Goal: Information Seeking & Learning: Find specific fact

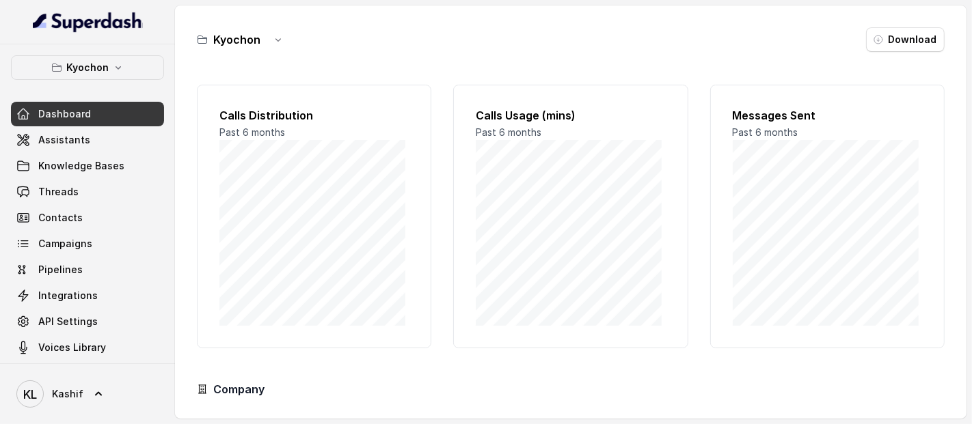
click at [66, 69] on p "Kyochon" at bounding box center [87, 67] width 42 height 16
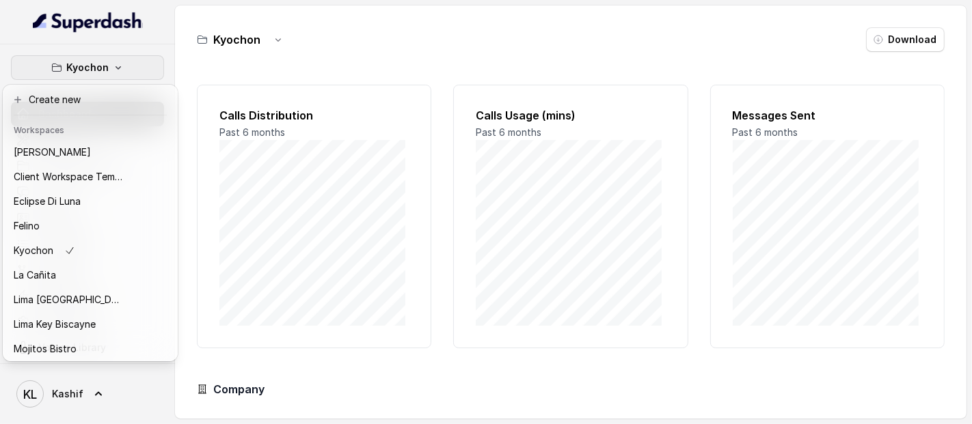
click at [27, 277] on p "La Cañita" at bounding box center [35, 275] width 42 height 16
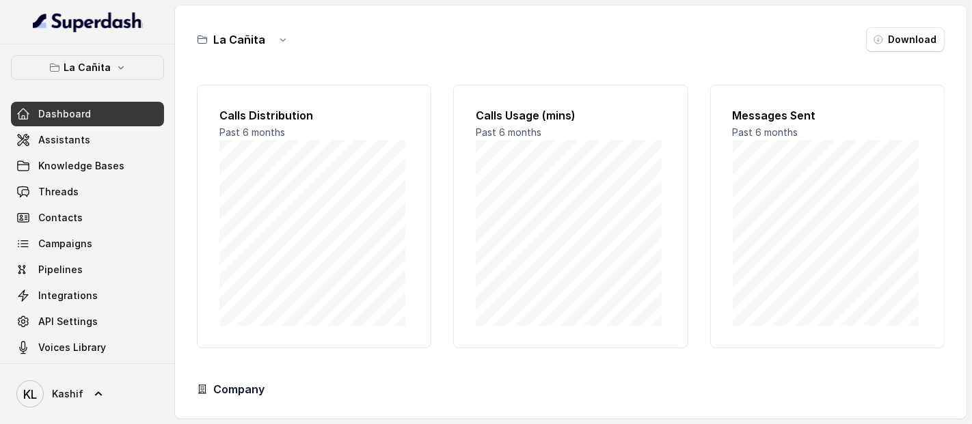
click at [51, 67] on icon "button" at bounding box center [54, 67] width 11 height 11
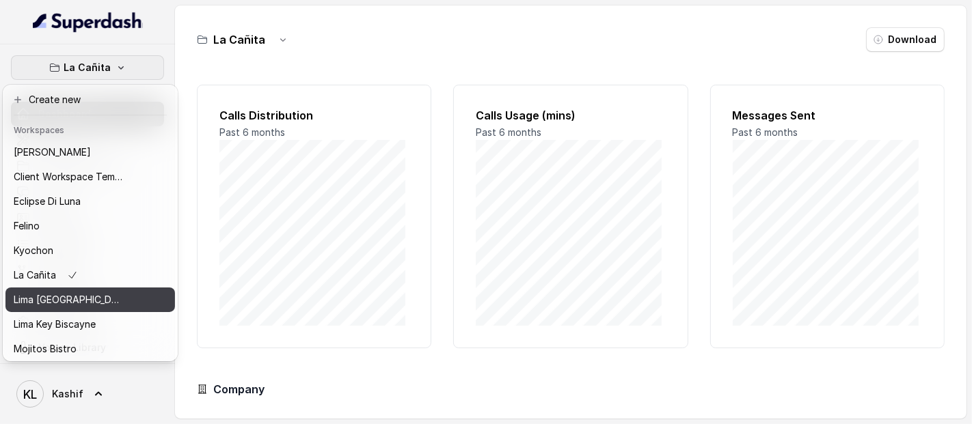
scroll to position [113, 0]
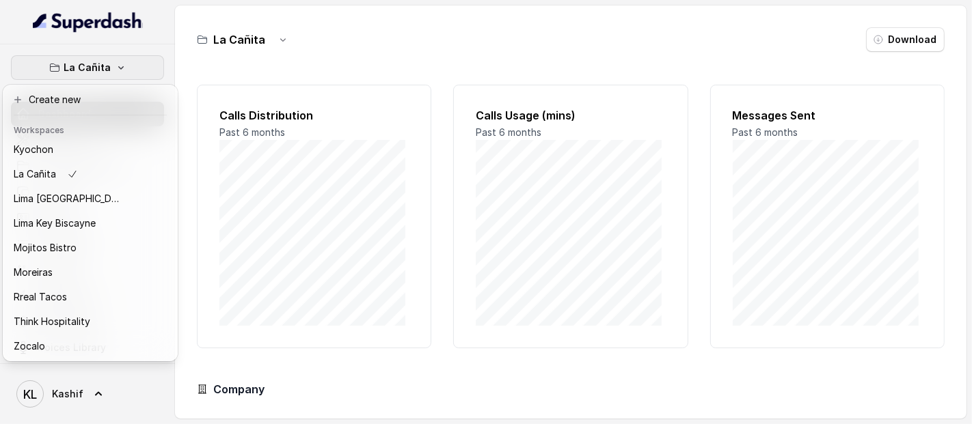
click at [30, 289] on p "Rreal Tacos" at bounding box center [40, 297] width 53 height 16
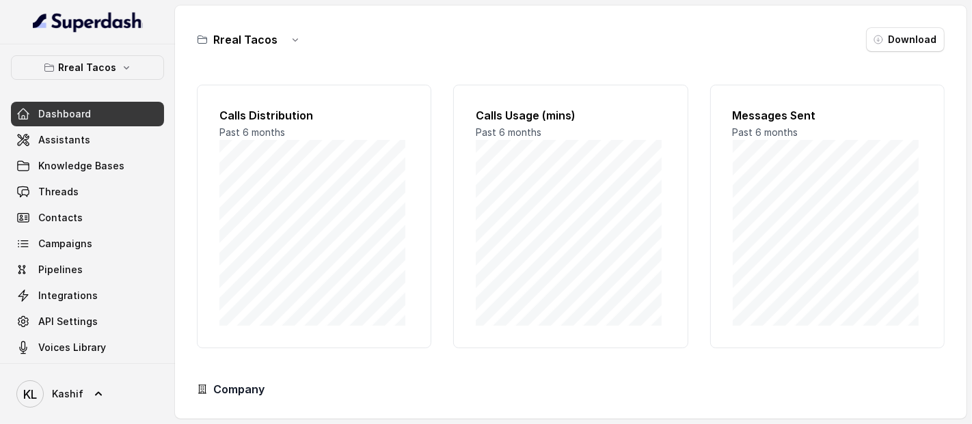
click at [46, 191] on span "Threads" at bounding box center [58, 192] width 40 height 14
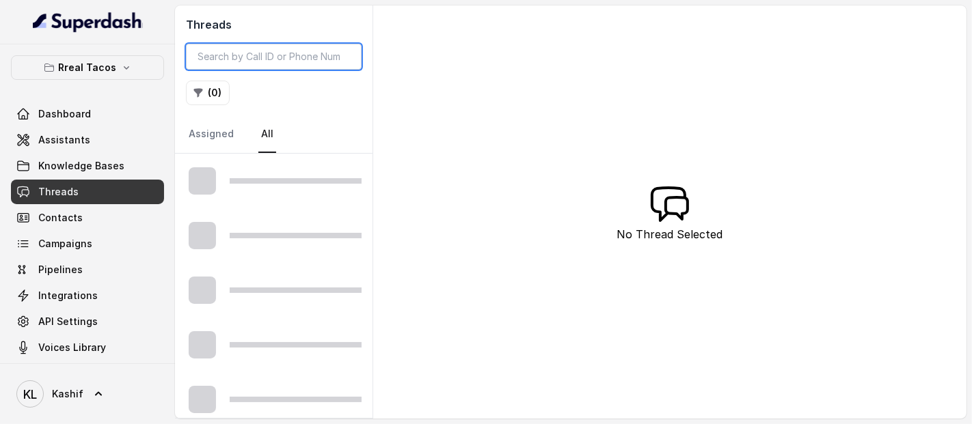
click at [292, 63] on input "search" at bounding box center [274, 57] width 176 height 26
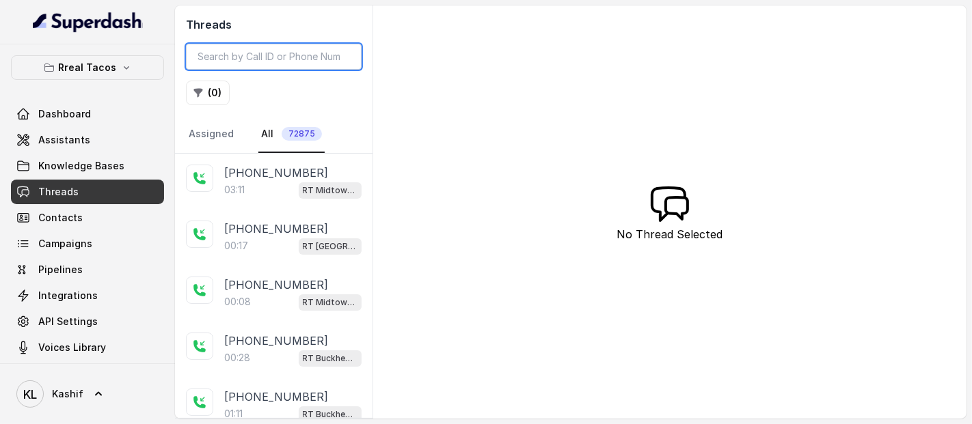
paste input "CAa32539424c3383596c005cc1ffcddf91"
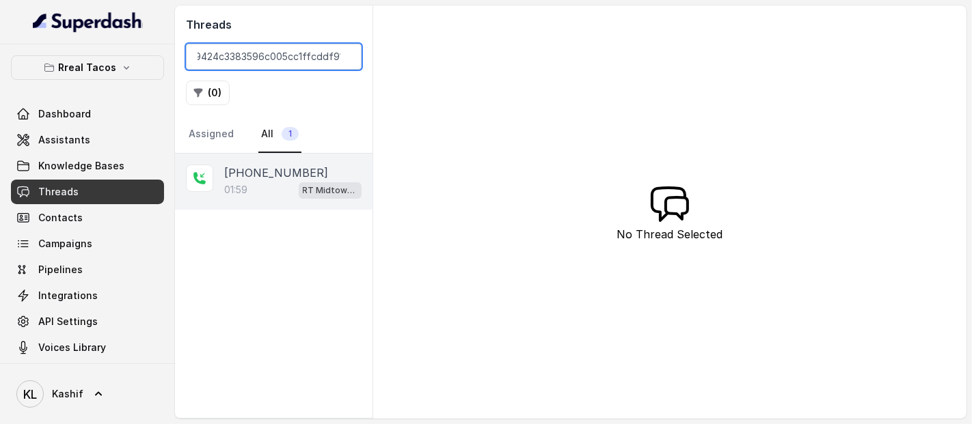
type input "CAa32539424c3383596c005cc1ffcddf91"
click at [260, 201] on div "[PHONE_NUMBER]:59 RT Midtown / EN" at bounding box center [273, 182] width 197 height 56
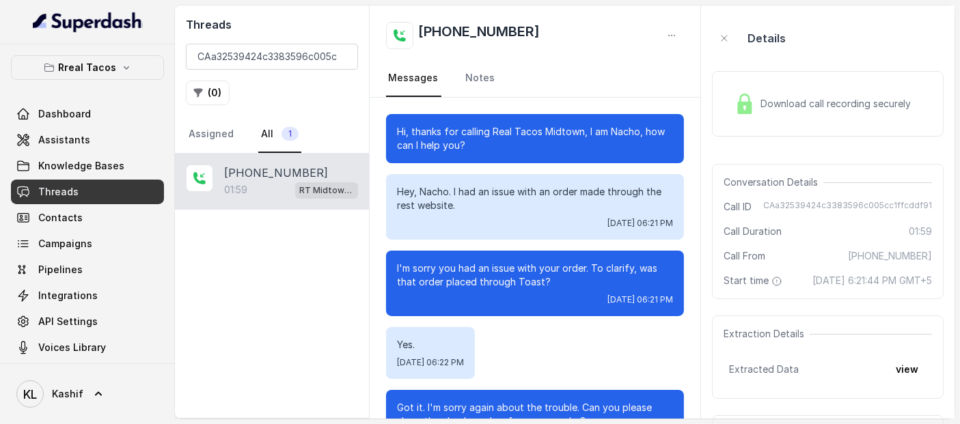
scroll to position [1315, 0]
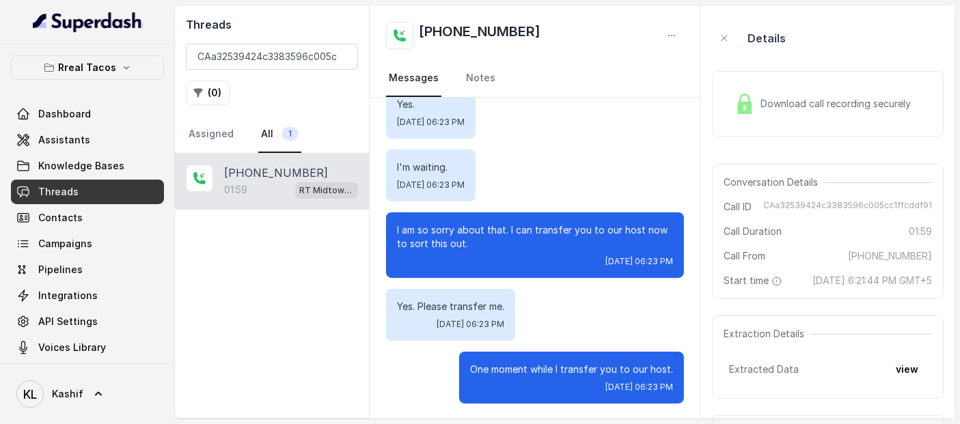
click at [880, 105] on span "Download call recording securely" at bounding box center [839, 104] width 156 height 14
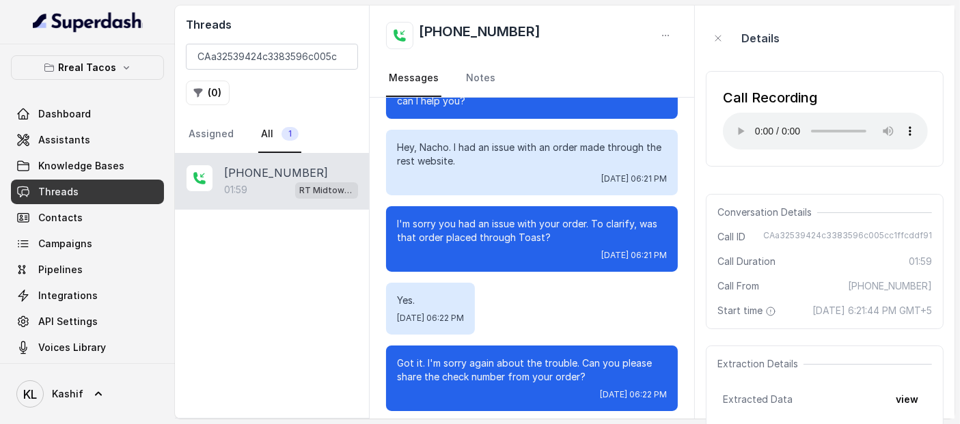
scroll to position [0, 0]
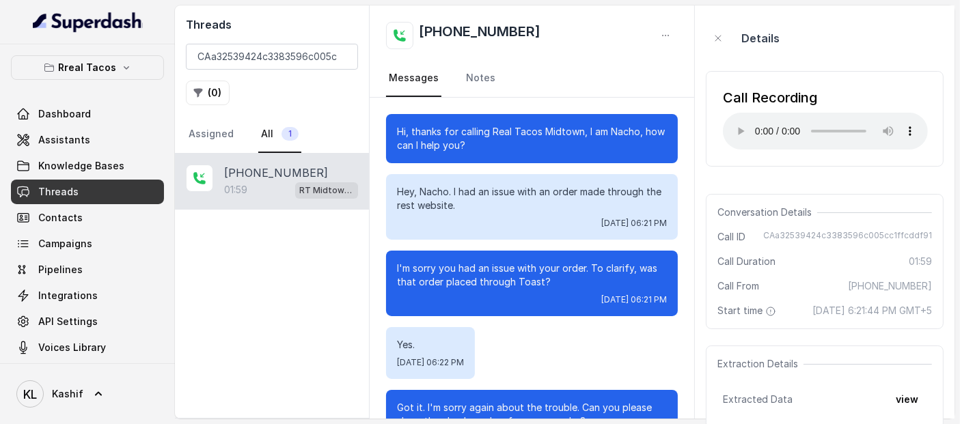
click at [605, 238] on div "Hey, Nacho. I had an issue with an order made through the rest website. [DATE] …" at bounding box center [531, 207] width 291 height 66
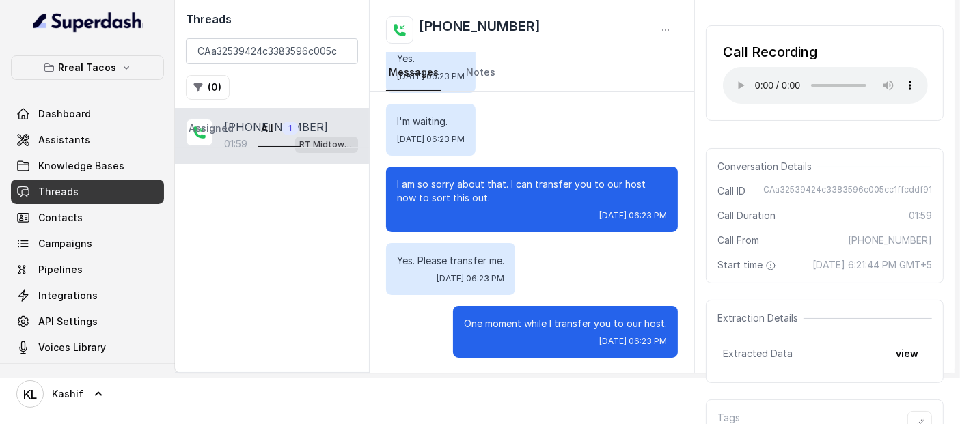
scroll to position [17, 0]
